Goal: Task Accomplishment & Management: Use online tool/utility

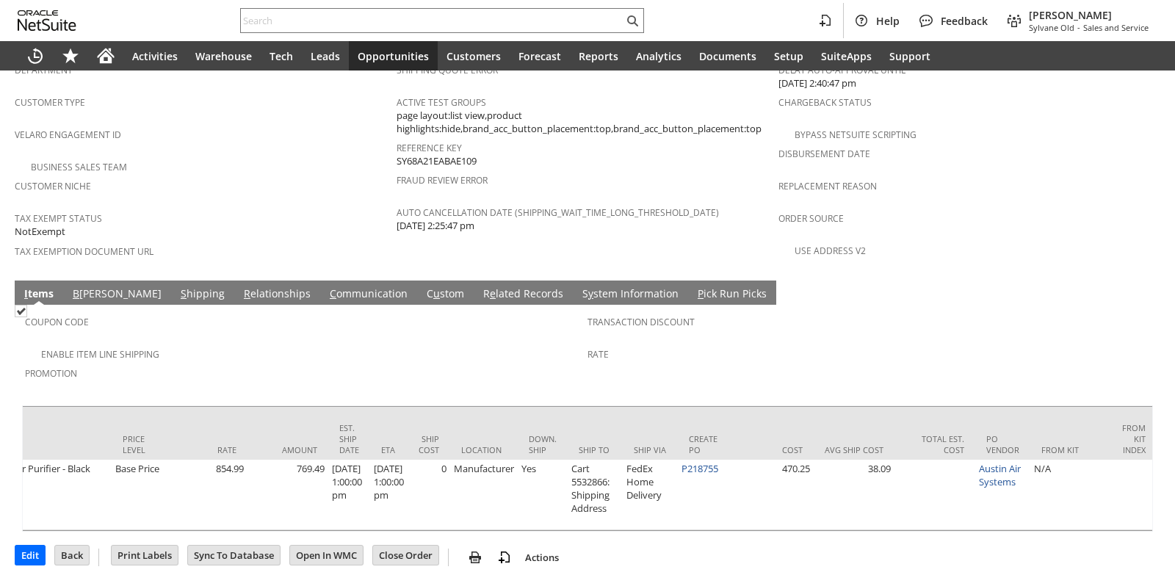
scroll to position [0, 847]
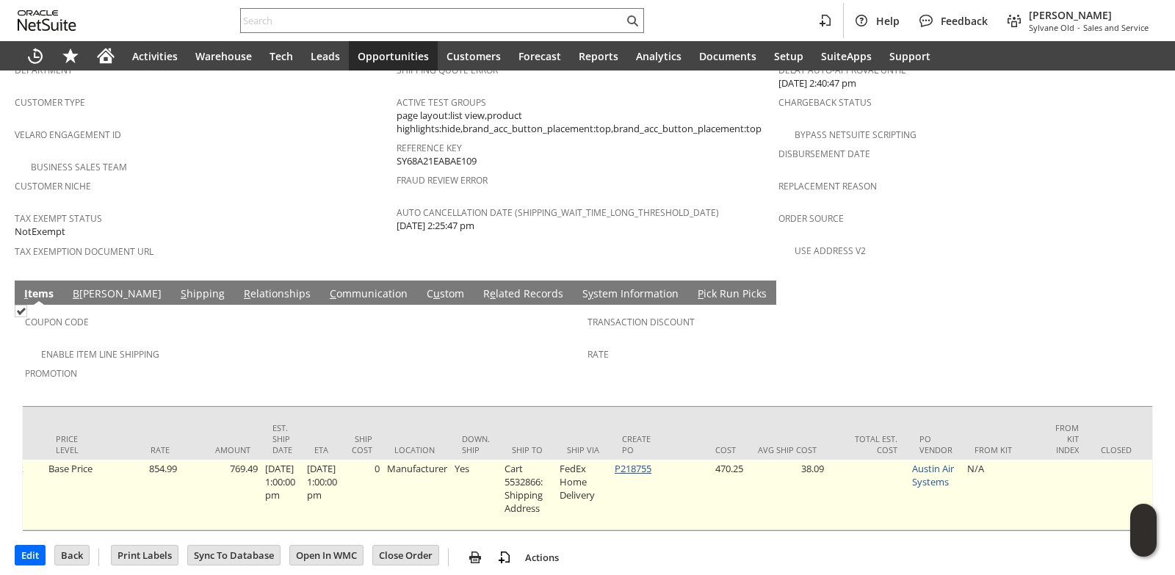
click at [652, 462] on link "P218755" at bounding box center [633, 468] width 37 height 13
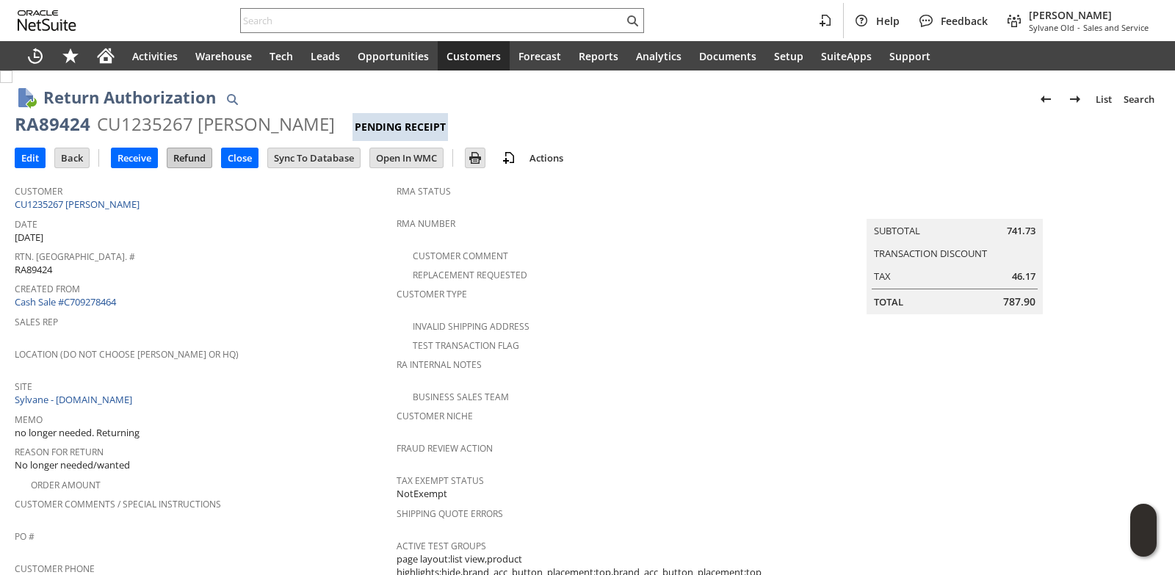
click at [198, 159] on input "Refund" at bounding box center [189, 157] width 44 height 19
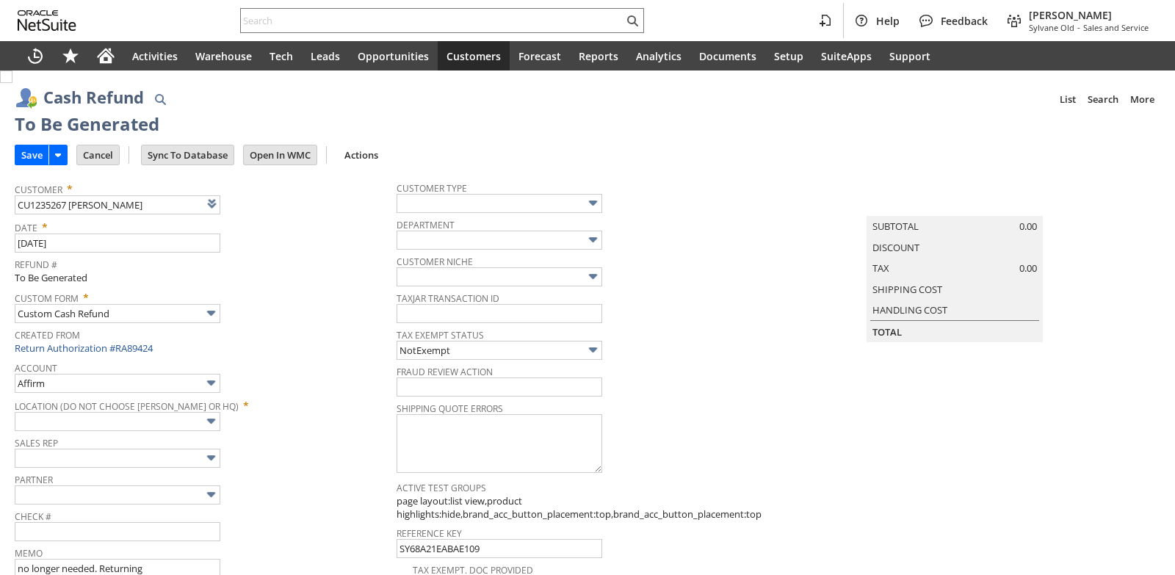
type input "Headquarters : Head... : Pending Testing"
type input "Add"
type input "Copy Previous"
click at [112, 157] on input "Cancel" at bounding box center [98, 154] width 42 height 19
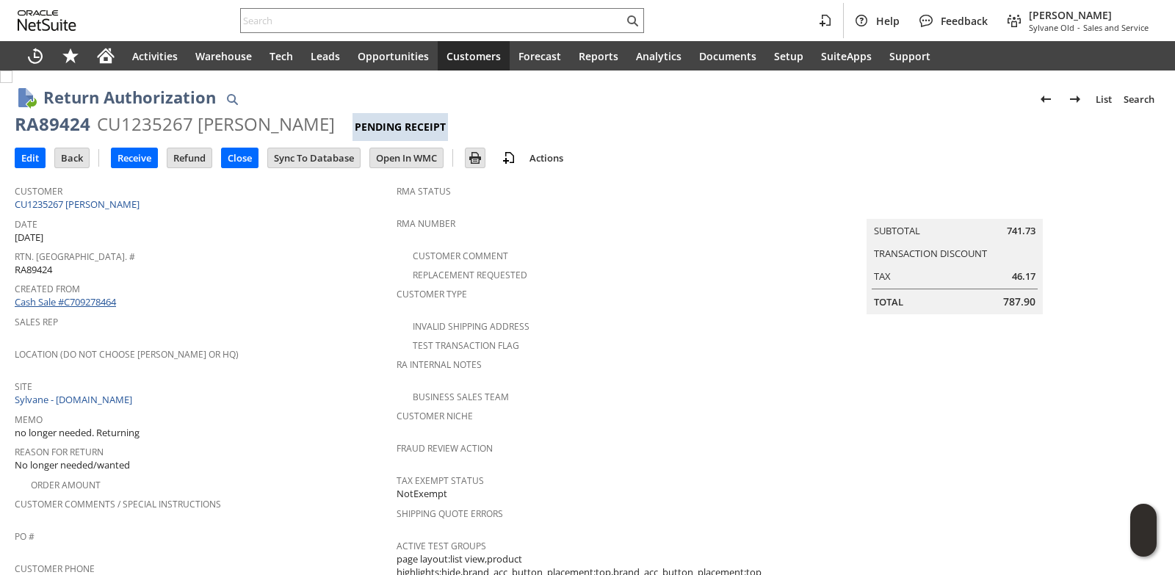
click at [110, 295] on link "Cash Sale #C709278464" at bounding box center [65, 301] width 101 height 13
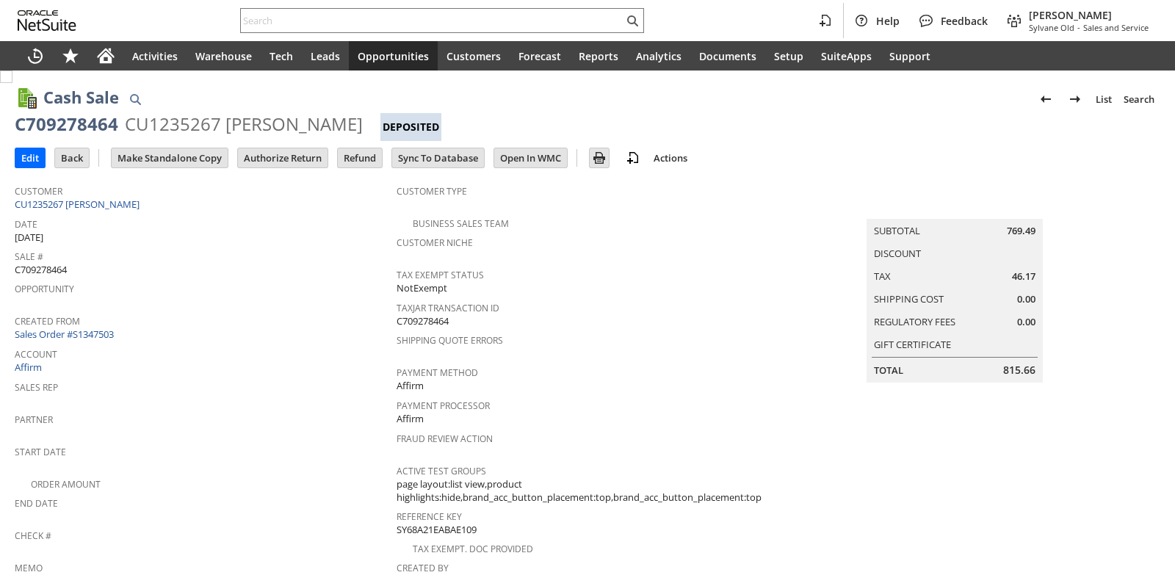
scroll to position [650, 0]
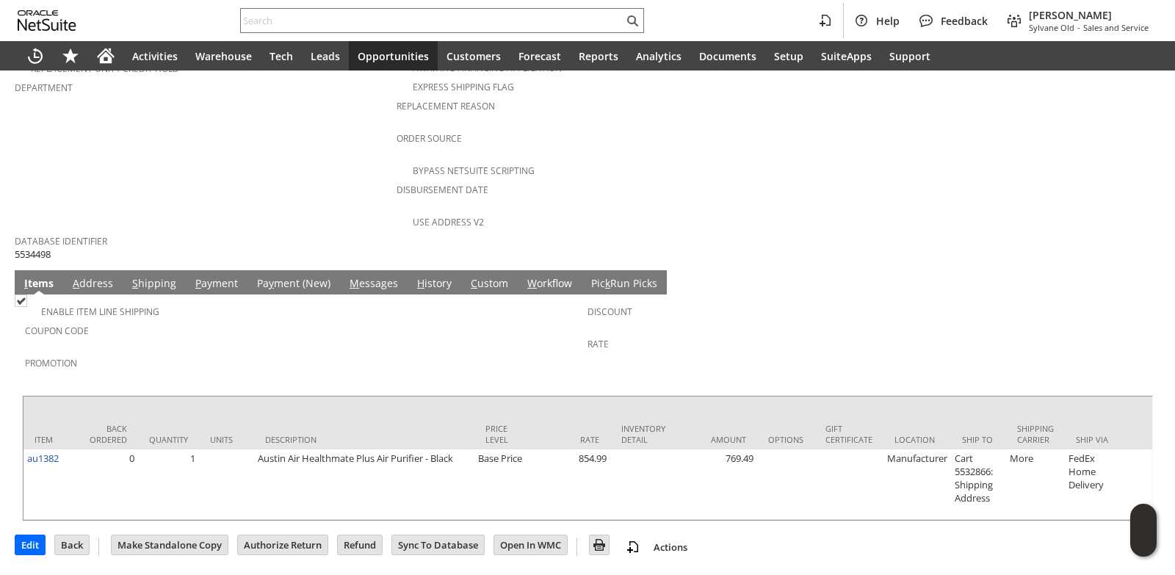
click at [205, 276] on link "P ayment" at bounding box center [217, 284] width 50 height 16
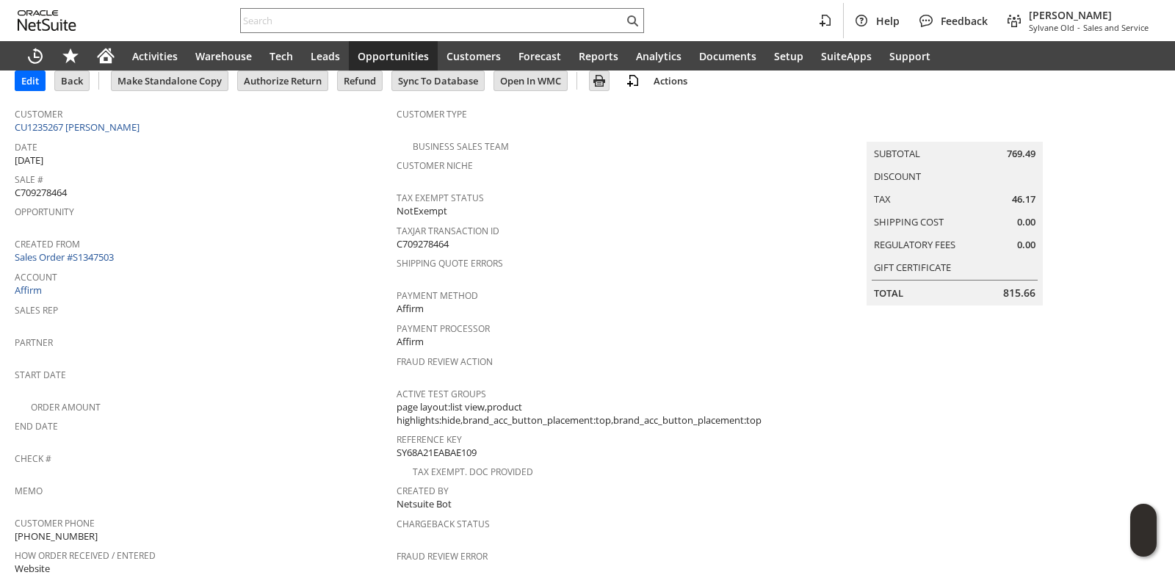
scroll to position [0, 0]
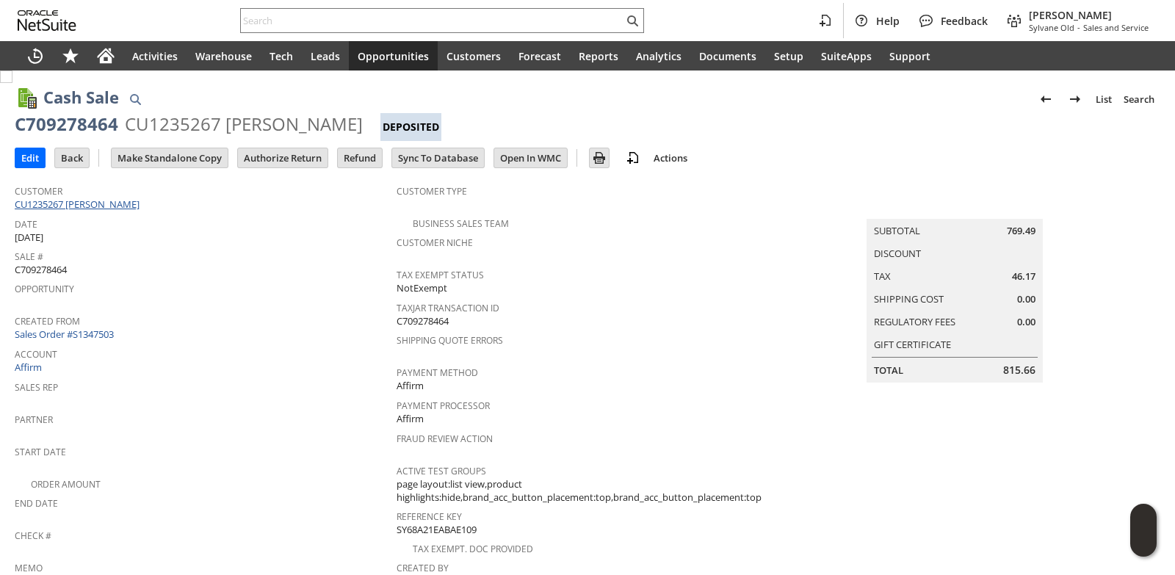
click at [115, 205] on link "CU1235267 [PERSON_NAME]" at bounding box center [79, 204] width 129 height 13
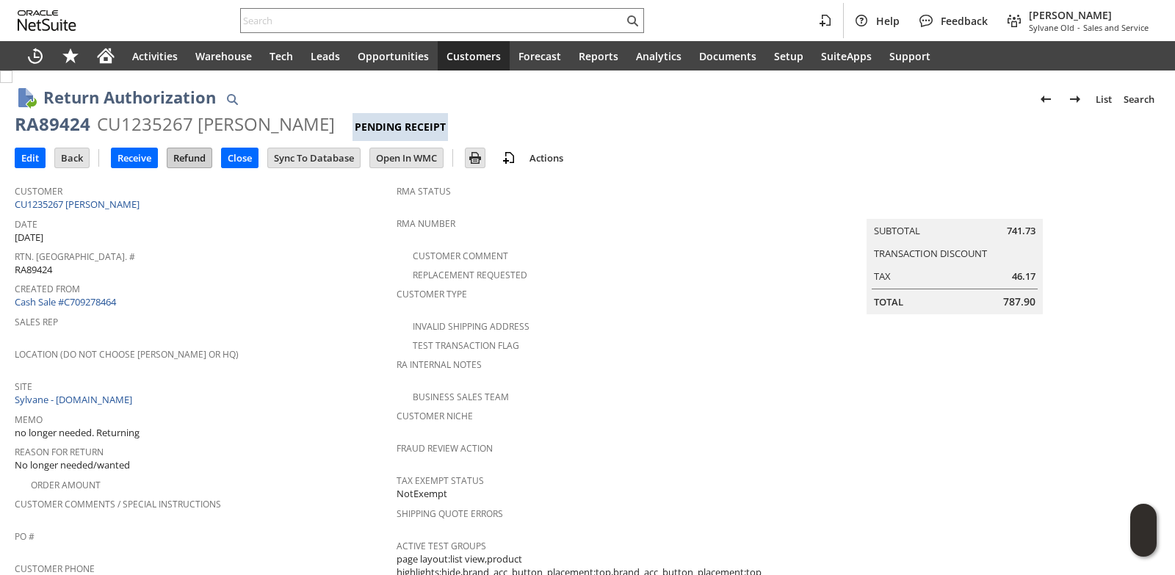
click at [194, 156] on input "Refund" at bounding box center [189, 157] width 44 height 19
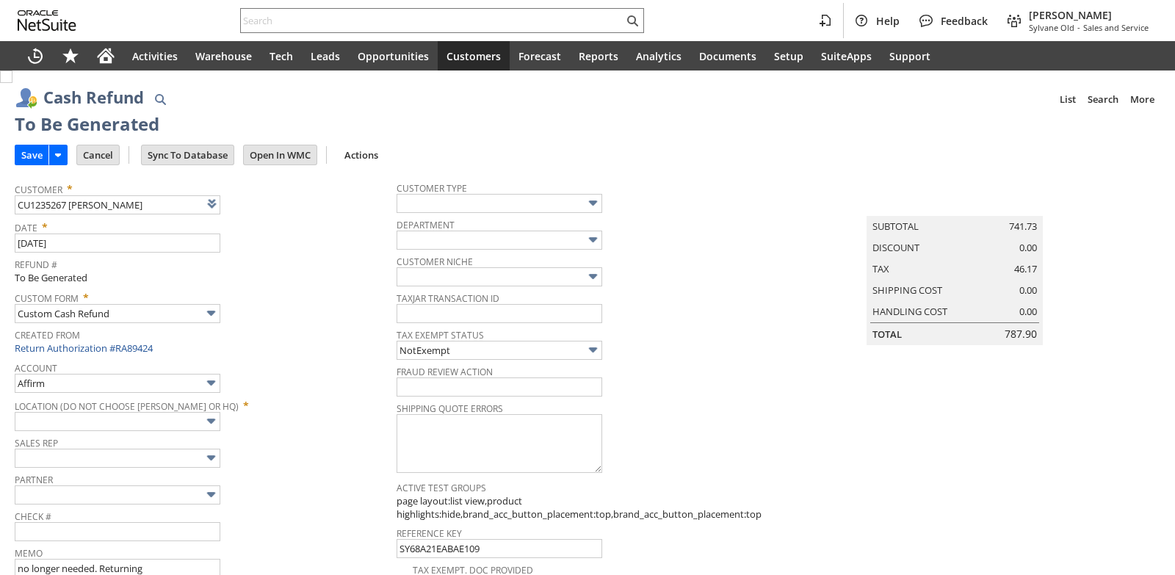
type input "Headquarters : Head... : Pending Testing"
click at [30, 151] on input "Save" at bounding box center [31, 154] width 33 height 19
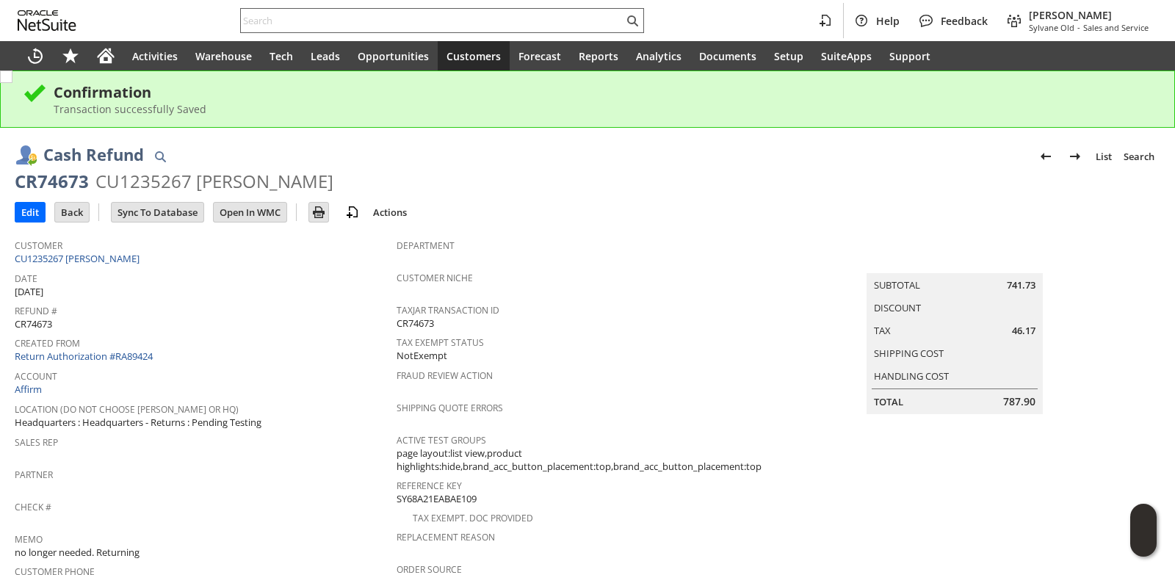
click at [292, 18] on input "text" at bounding box center [432, 21] width 383 height 18
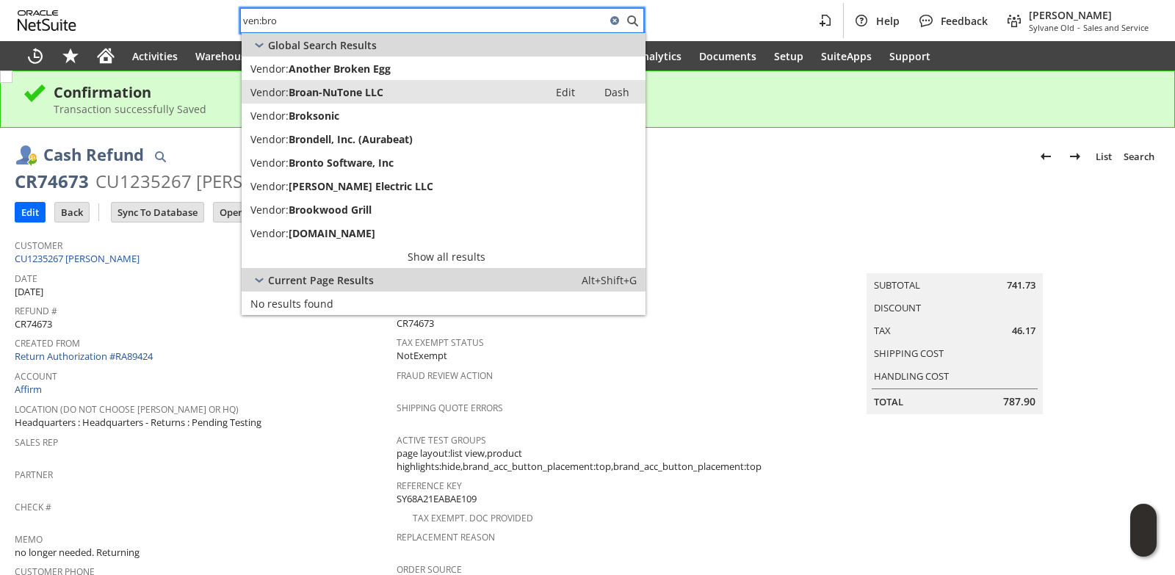
type input "ven:bro"
click at [354, 94] on span "Broan-NuTone LLC" at bounding box center [336, 92] width 95 height 14
